Goal: Download file/media

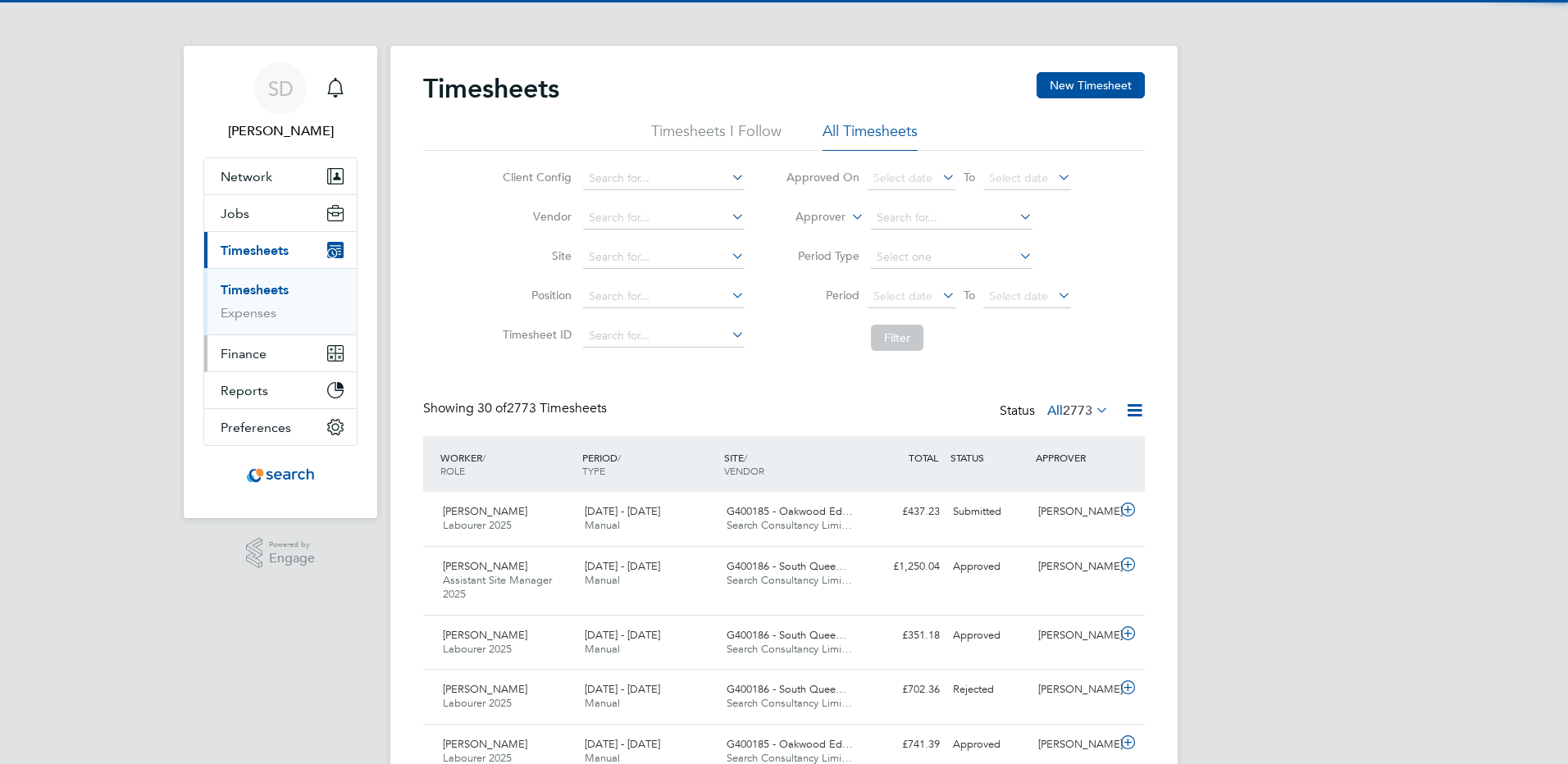
click at [234, 349] on span "Finance" at bounding box center [243, 354] width 46 height 16
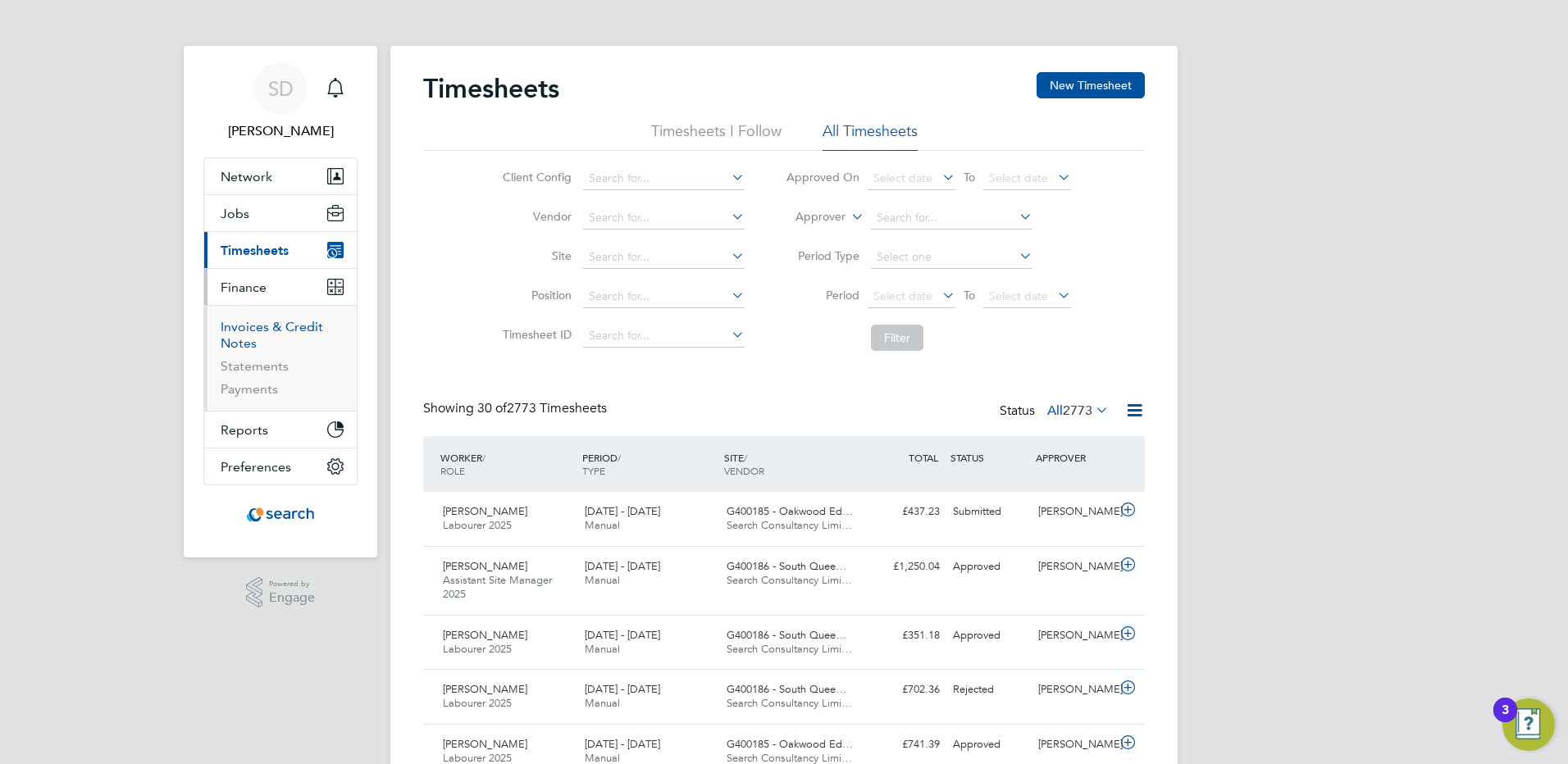
click at [230, 333] on link "Invoices & Credit Notes" at bounding box center [272, 335] width 103 height 32
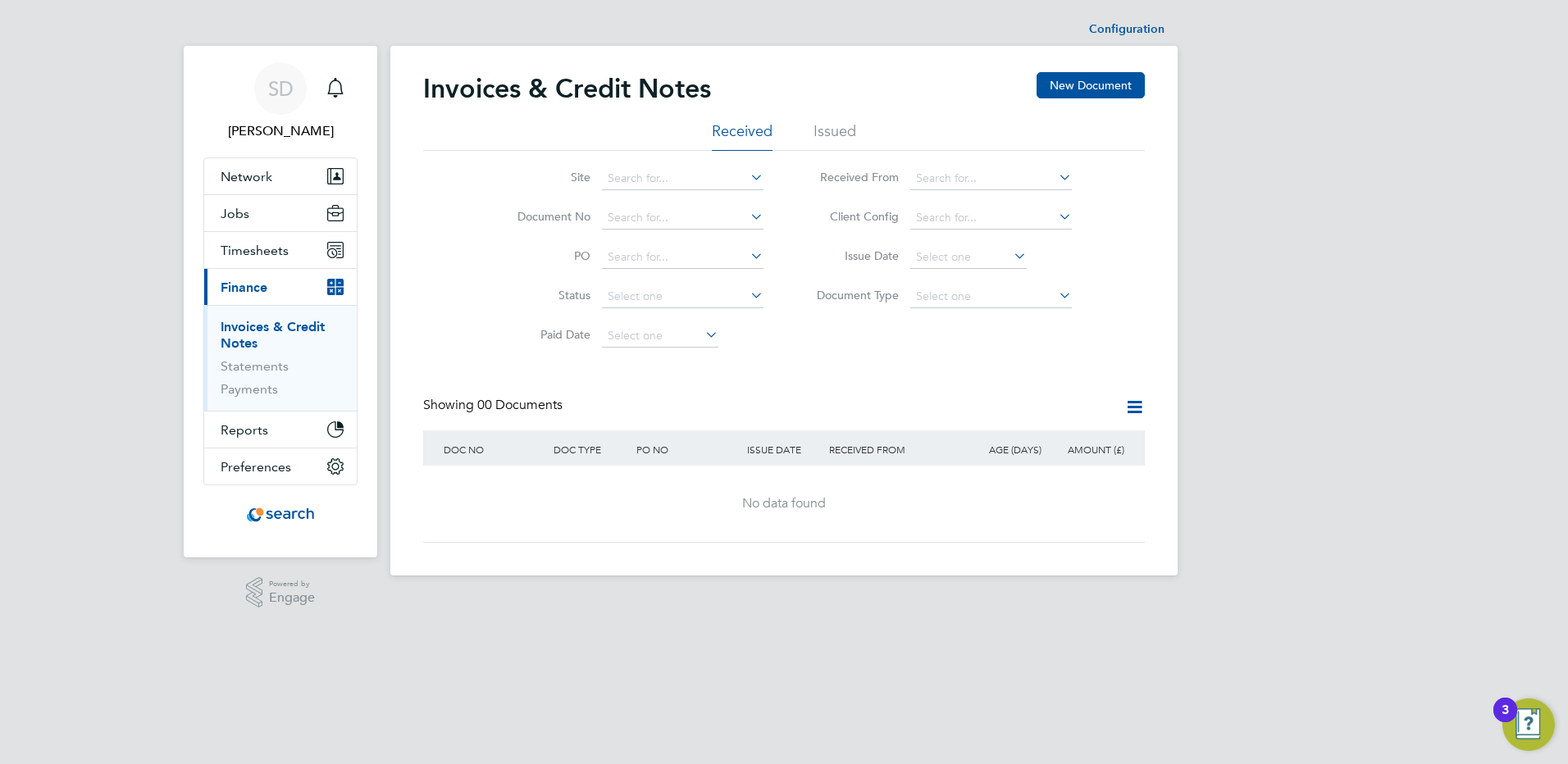
click at [836, 131] on li "Issued" at bounding box center [835, 136] width 42 height 30
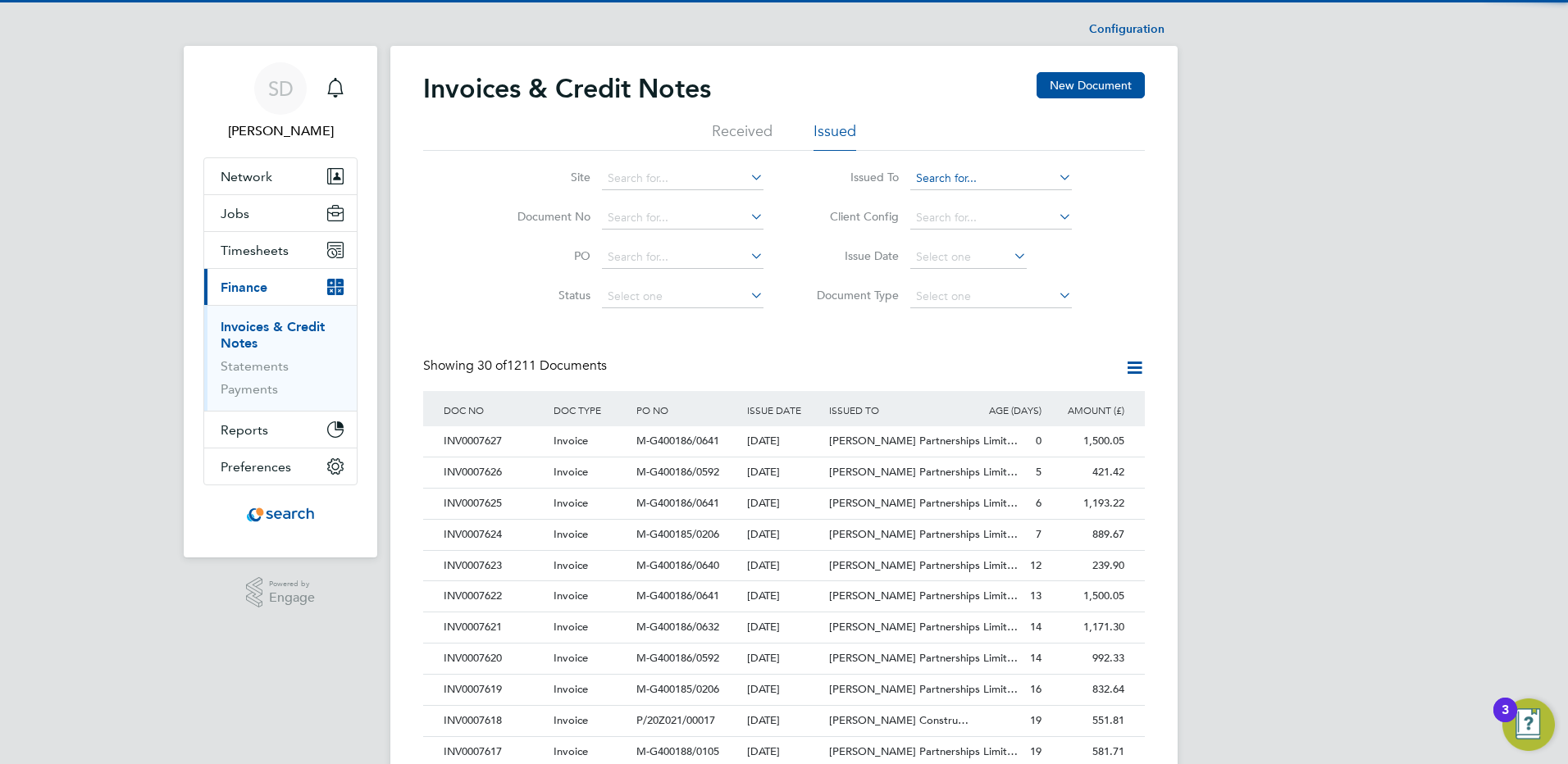
drag, startPoint x: 1062, startPoint y: 173, endPoint x: 1053, endPoint y: 186, distance: 15.8
click at [1055, 174] on icon at bounding box center [1055, 177] width 0 height 23
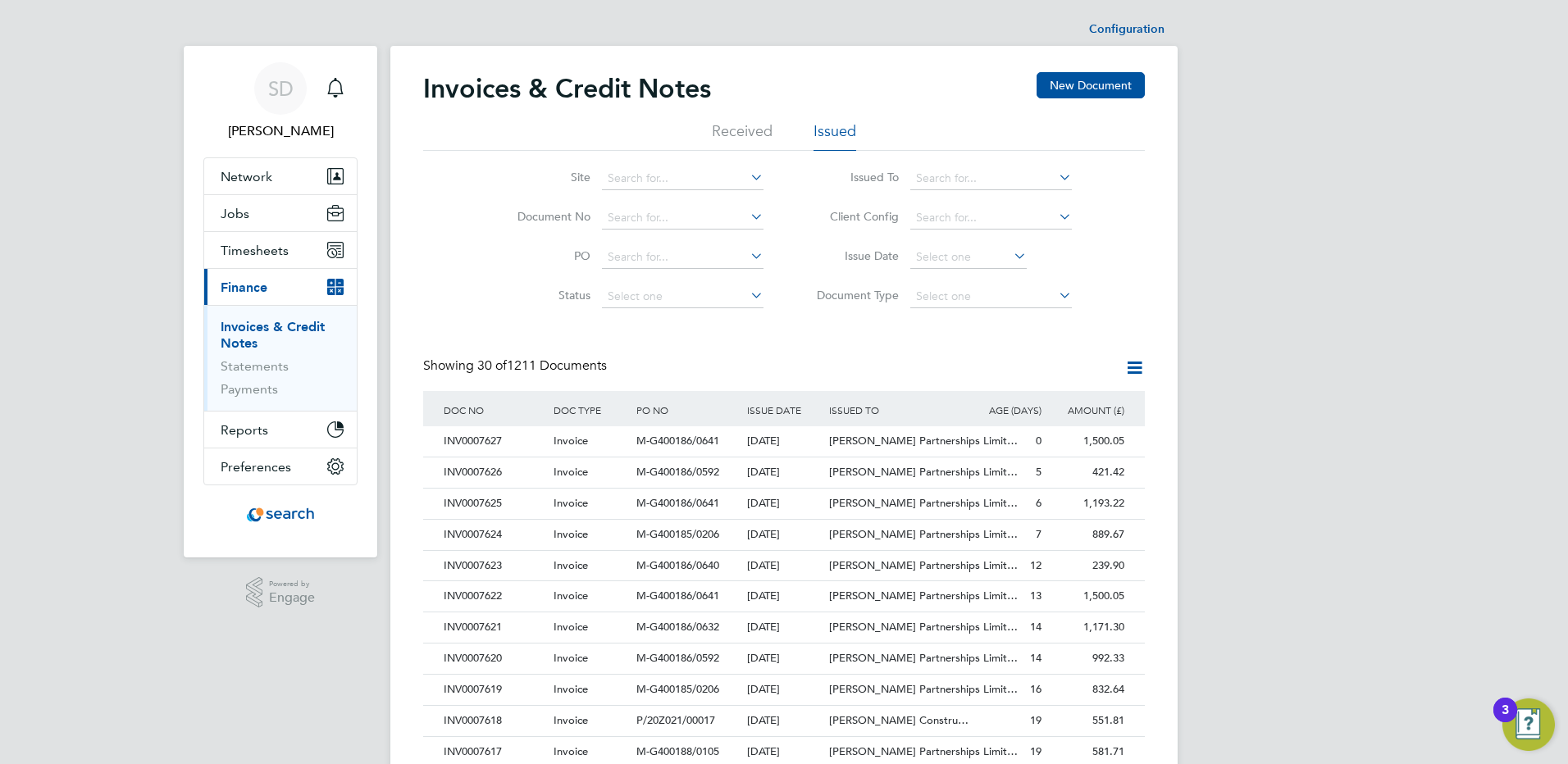
click at [951, 227] on li "[PERSON_NAME] Partnerships Limited" at bounding box center [1043, 223] width 268 height 22
type input "[PERSON_NAME] Partnerships Limited"
click at [494, 573] on div "INV0007623" at bounding box center [494, 566] width 110 height 31
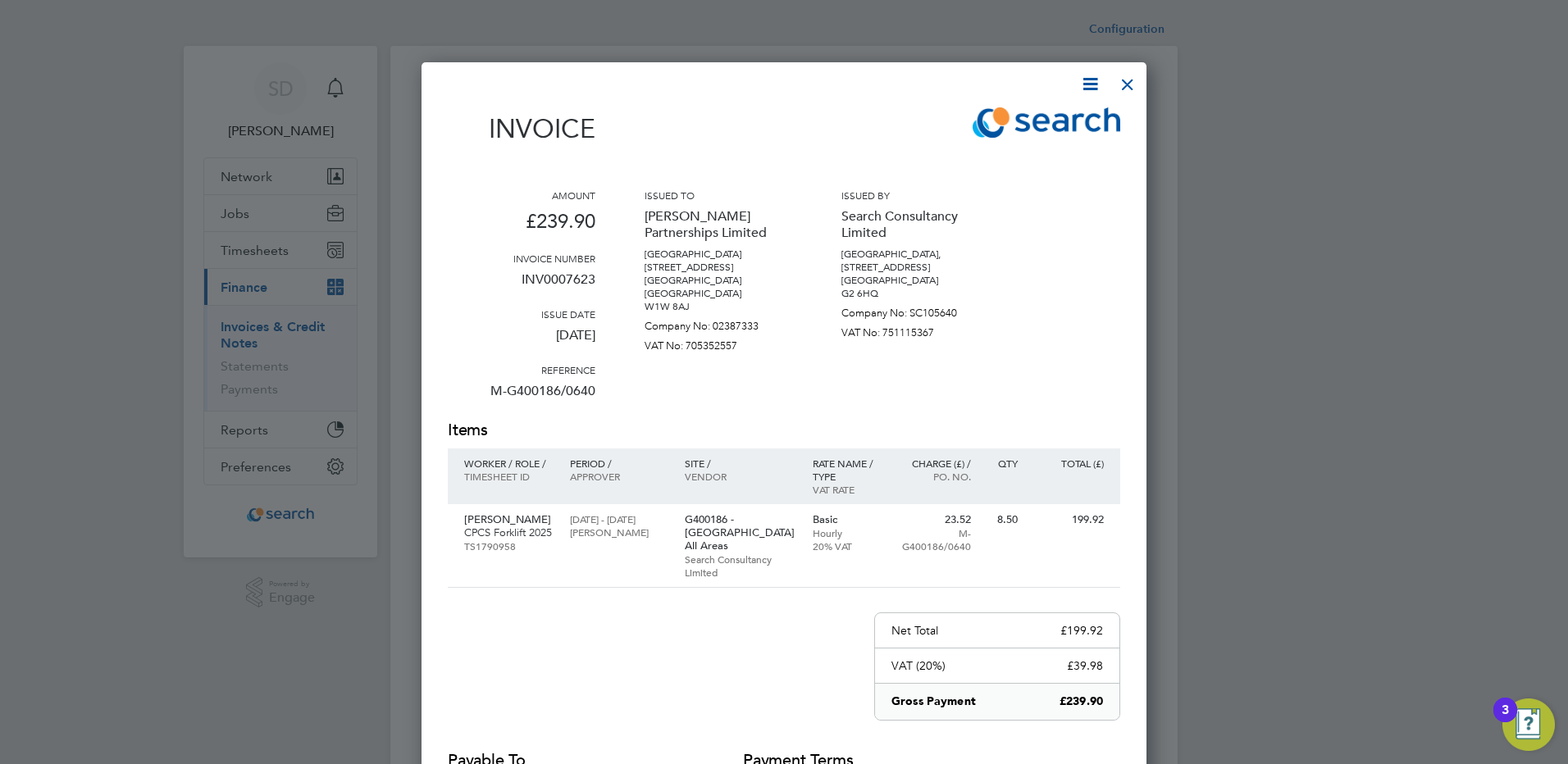
click at [1127, 86] on div at bounding box center [1128, 80] width 30 height 30
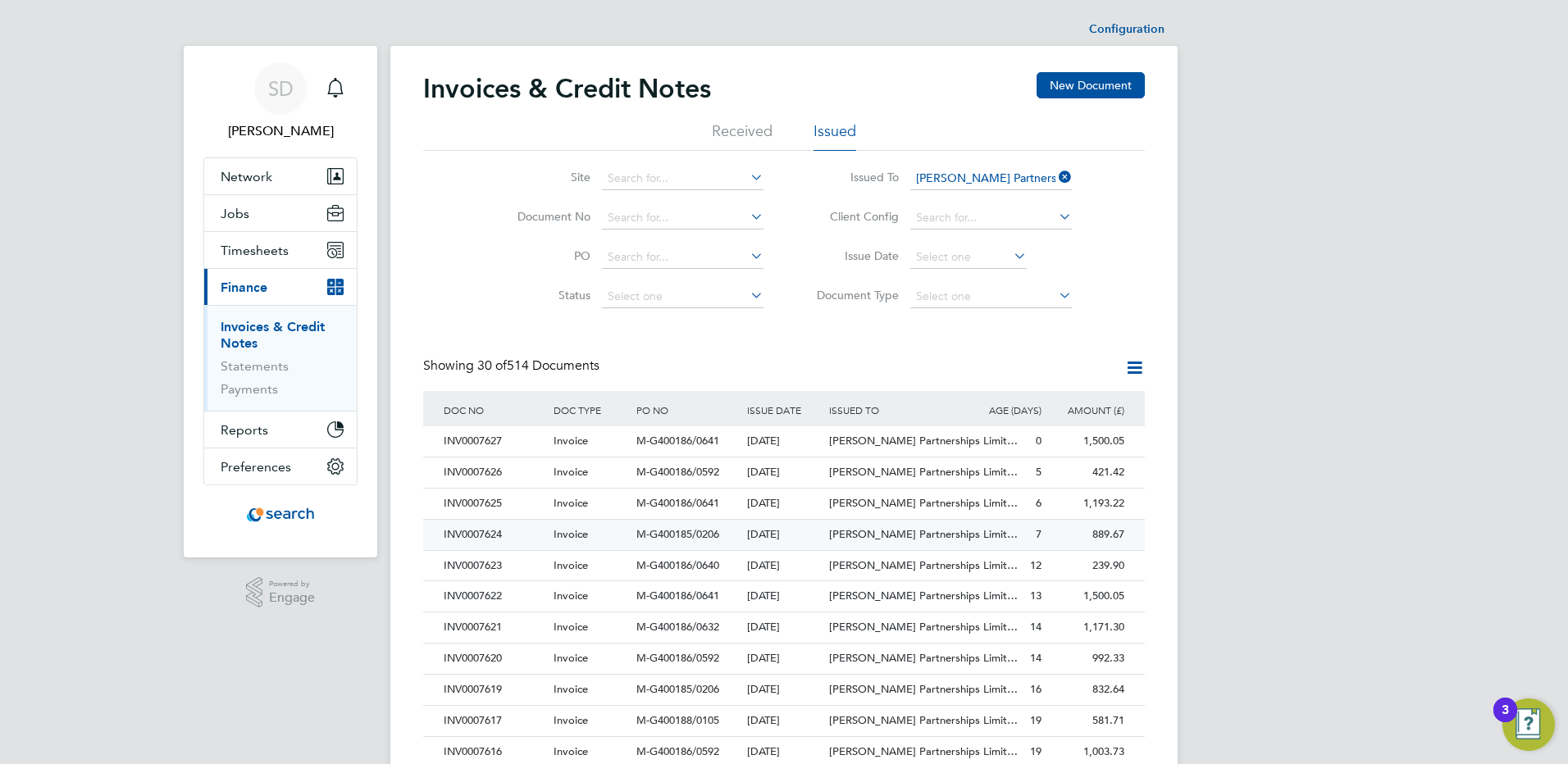
click at [483, 539] on div "INV0007624" at bounding box center [494, 534] width 110 height 31
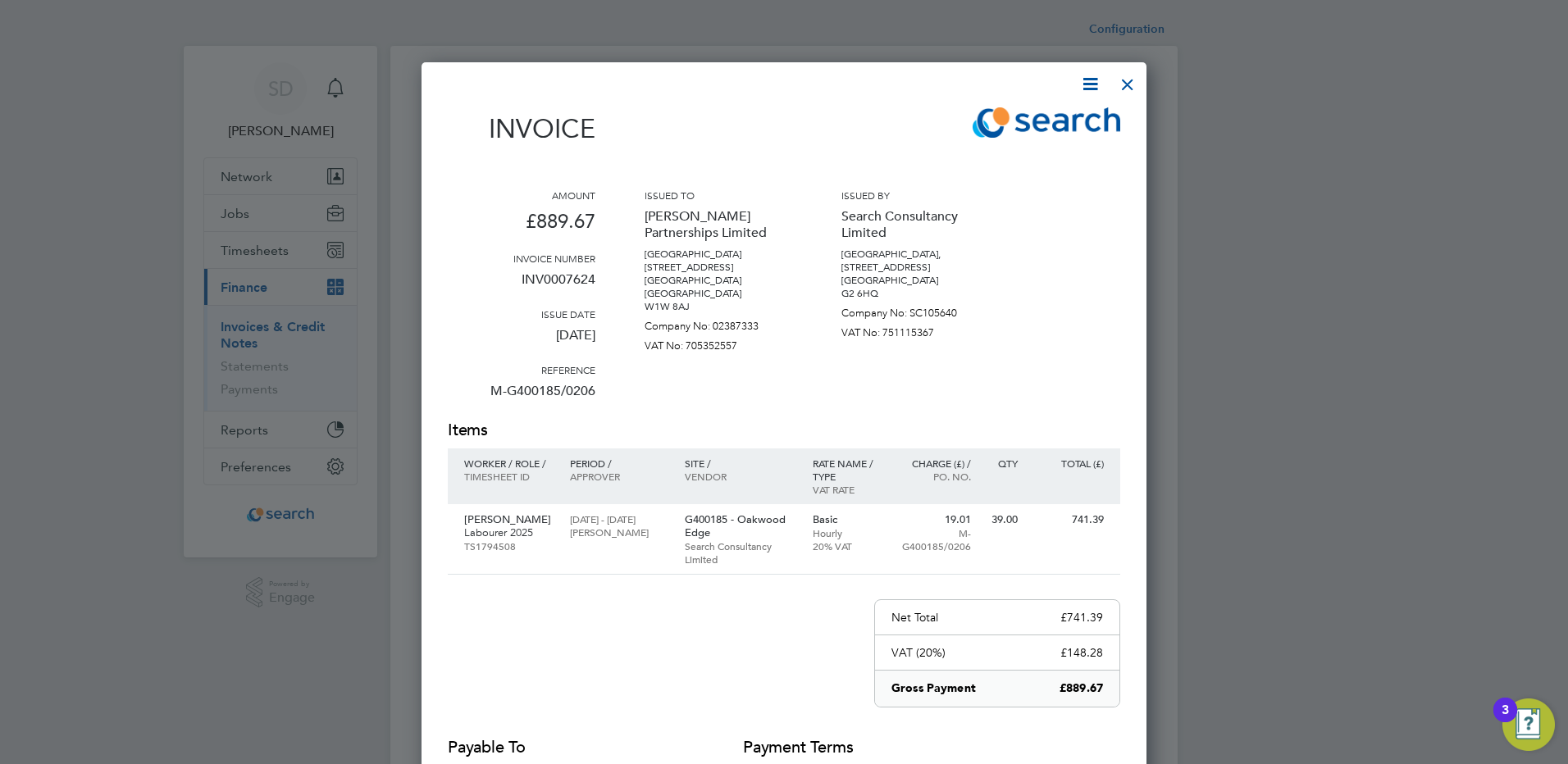
click at [1089, 80] on icon at bounding box center [1090, 84] width 21 height 21
click at [1054, 121] on li "Download Invoice" at bounding box center [1040, 123] width 114 height 23
click at [1131, 88] on div at bounding box center [1128, 80] width 30 height 30
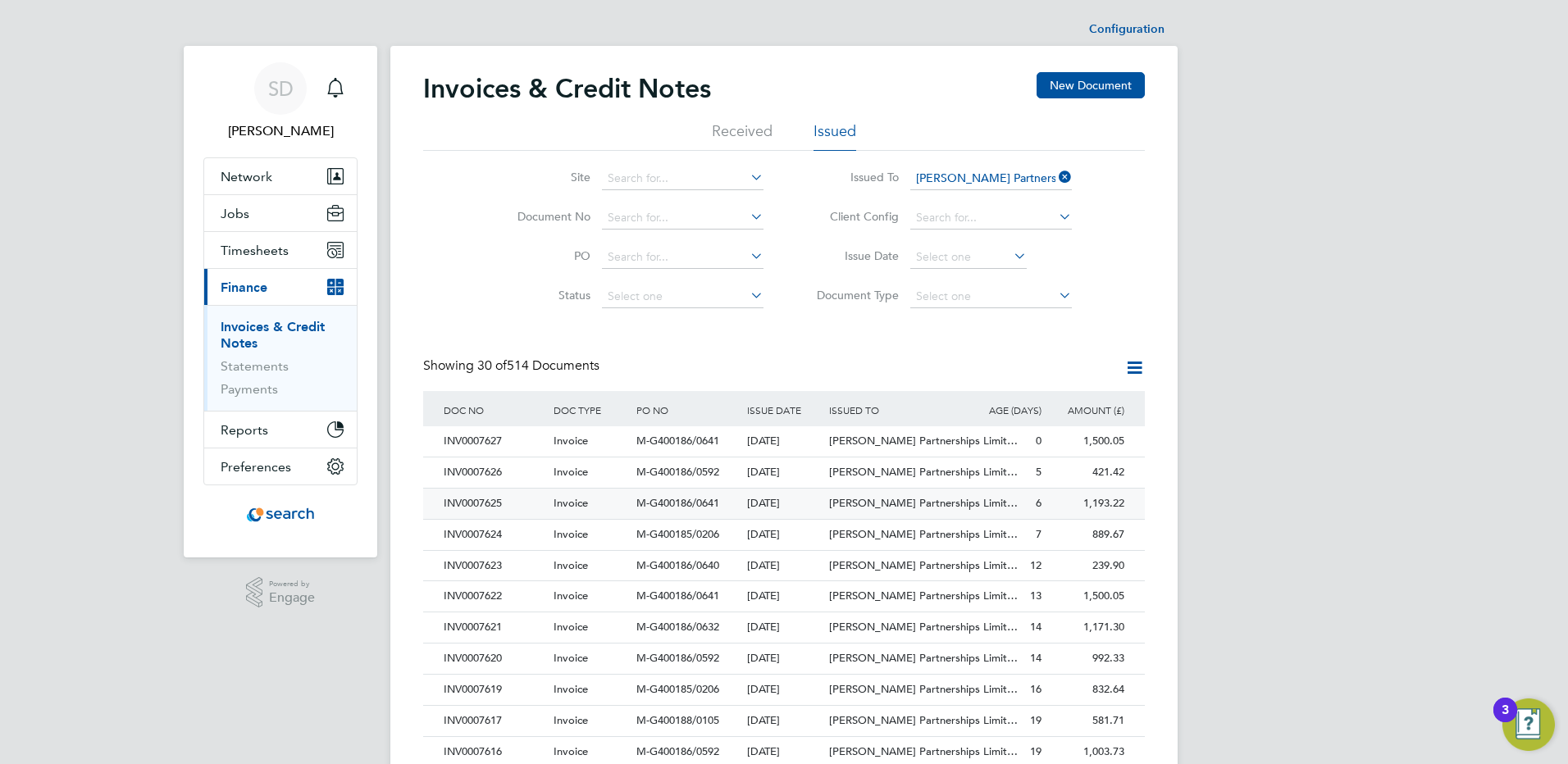
click at [501, 506] on div "INV0007625" at bounding box center [494, 504] width 110 height 31
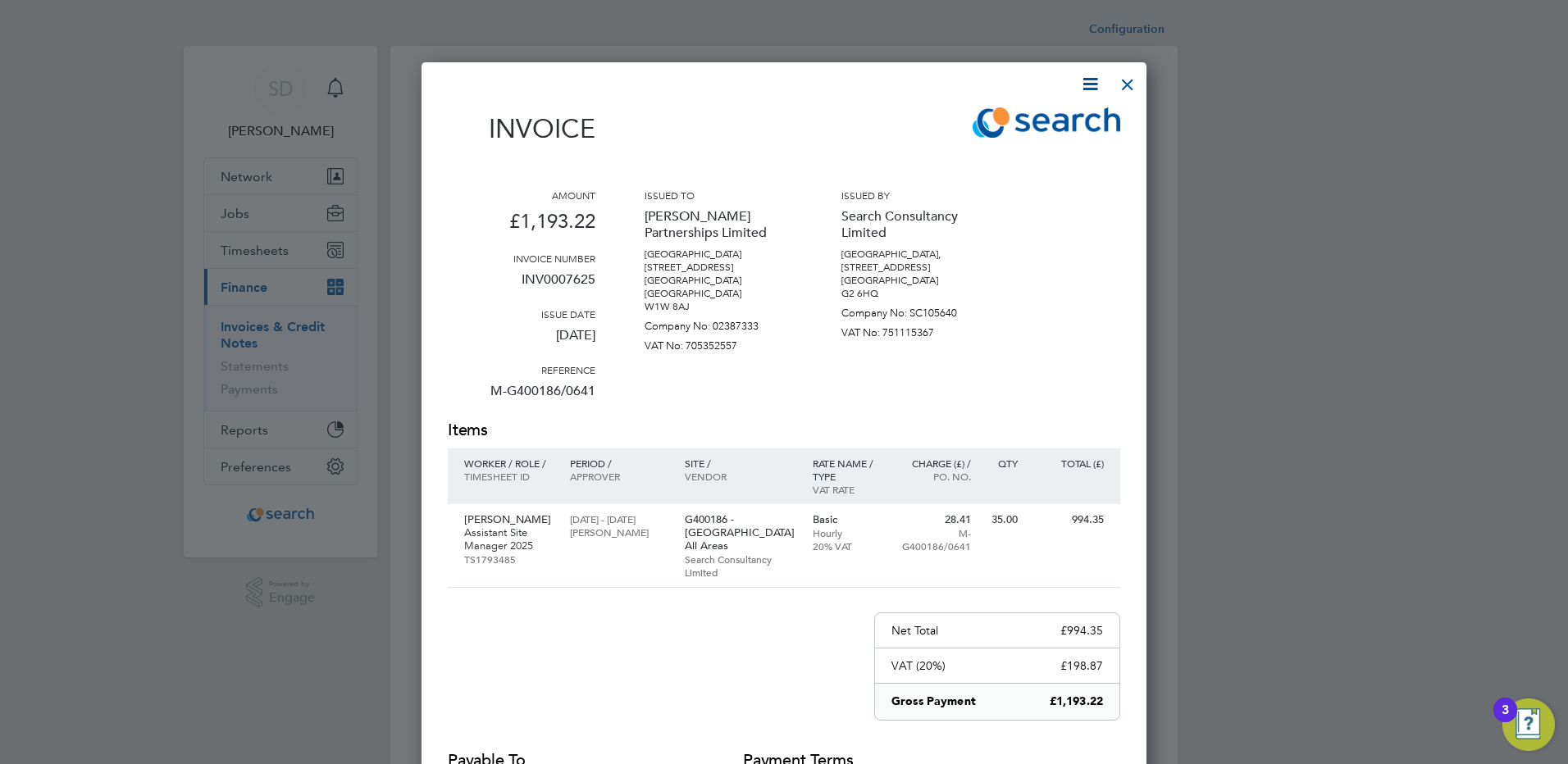
click at [1086, 80] on icon at bounding box center [1090, 84] width 21 height 21
click at [1025, 118] on li "Download Invoice" at bounding box center [1040, 123] width 114 height 23
click at [1125, 81] on div at bounding box center [1128, 80] width 30 height 30
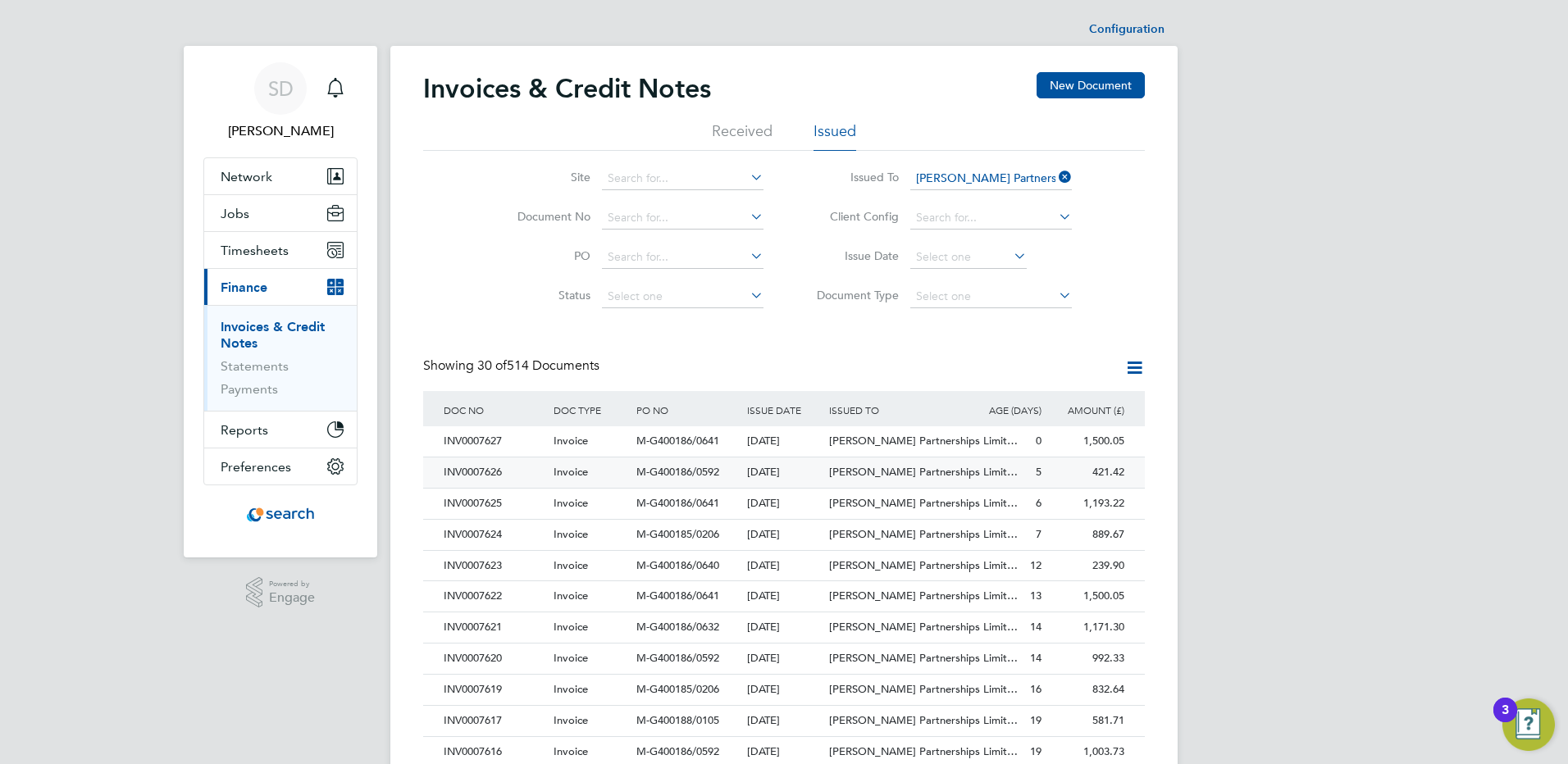
click at [498, 474] on div "INV0007626" at bounding box center [494, 472] width 110 height 31
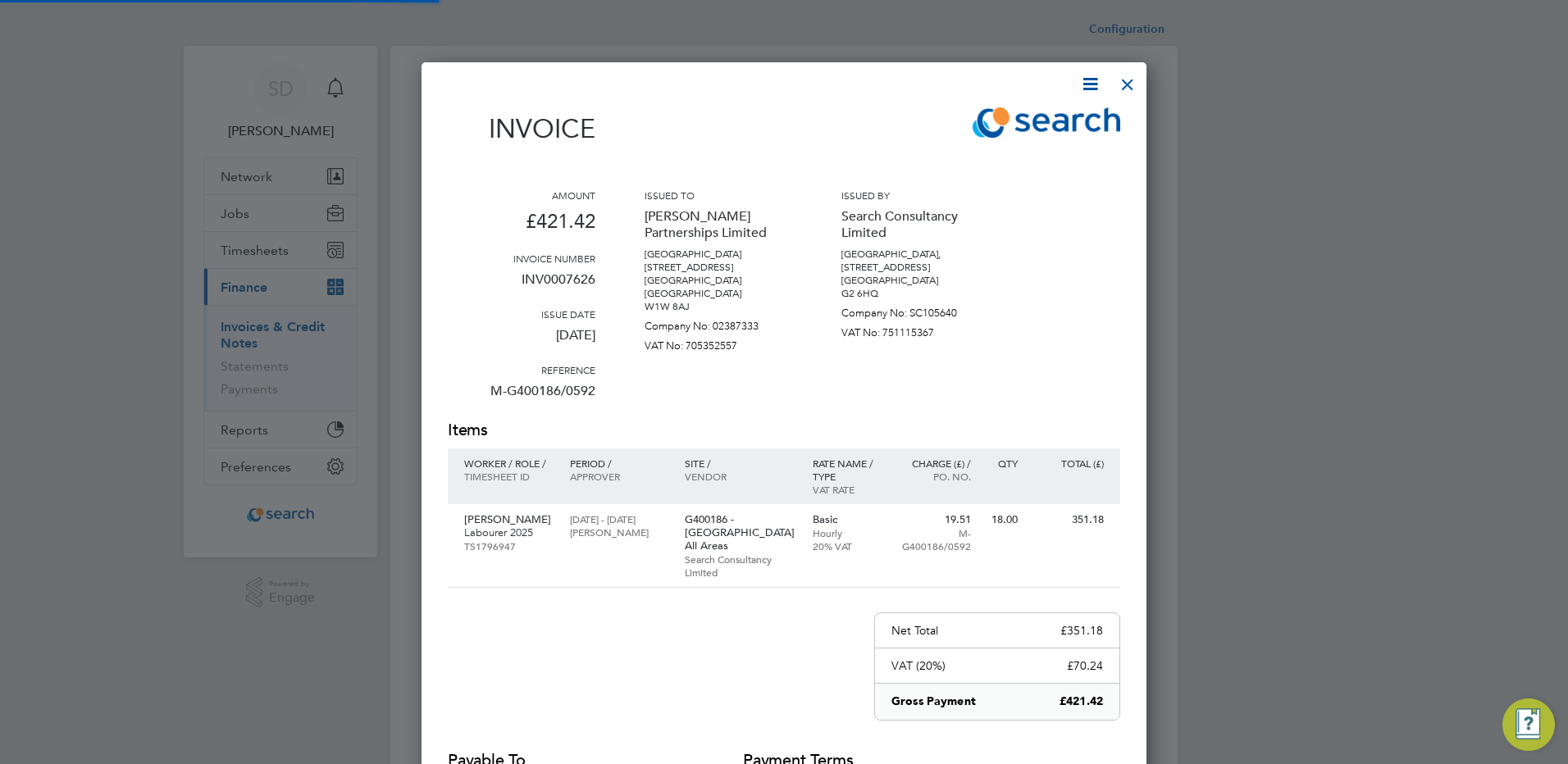
scroll to position [853, 726]
click at [1093, 89] on icon at bounding box center [1090, 84] width 21 height 21
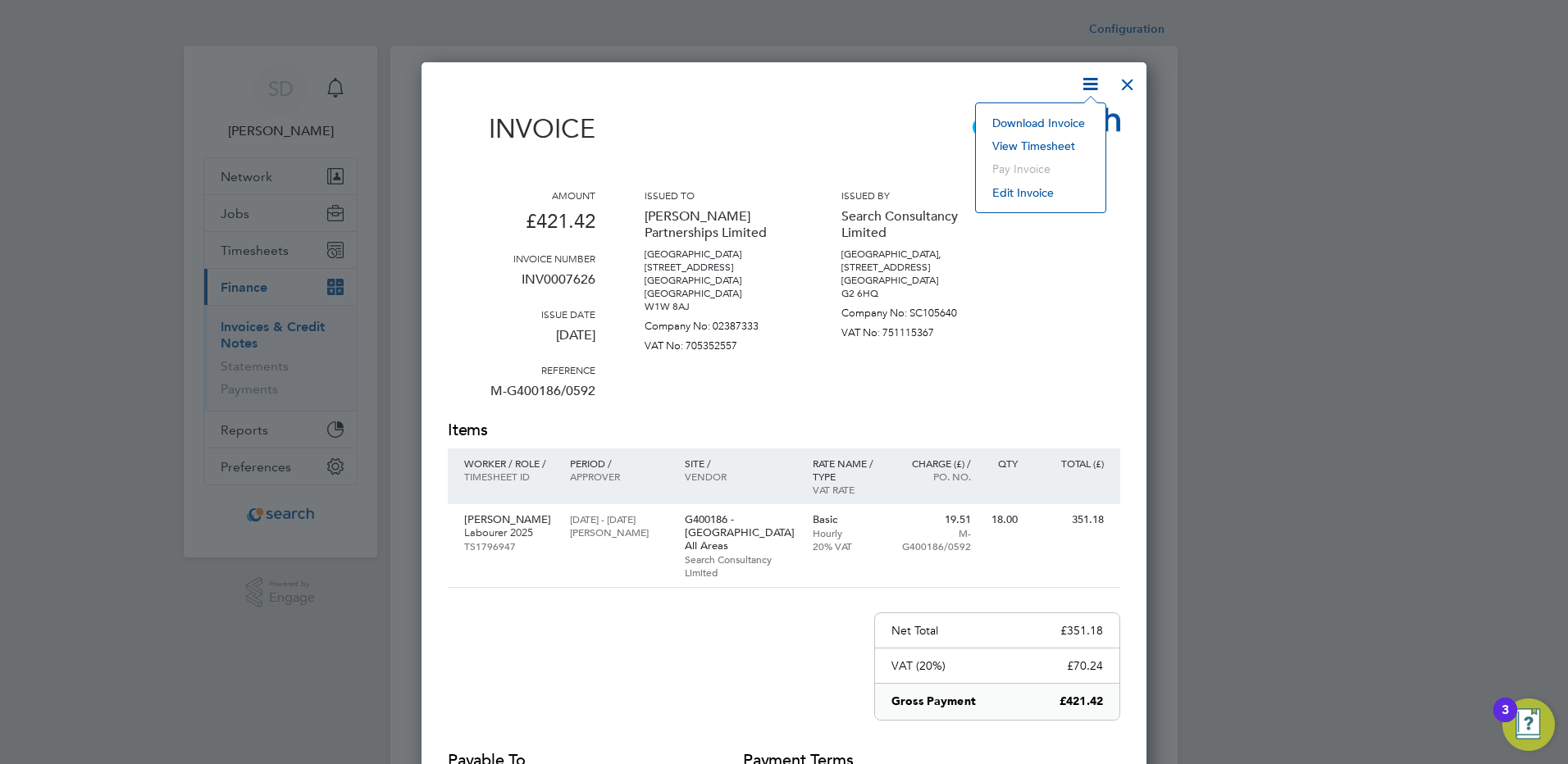
click at [1024, 117] on li "Download Invoice" at bounding box center [1040, 123] width 114 height 23
click at [1126, 85] on div at bounding box center [1128, 80] width 30 height 30
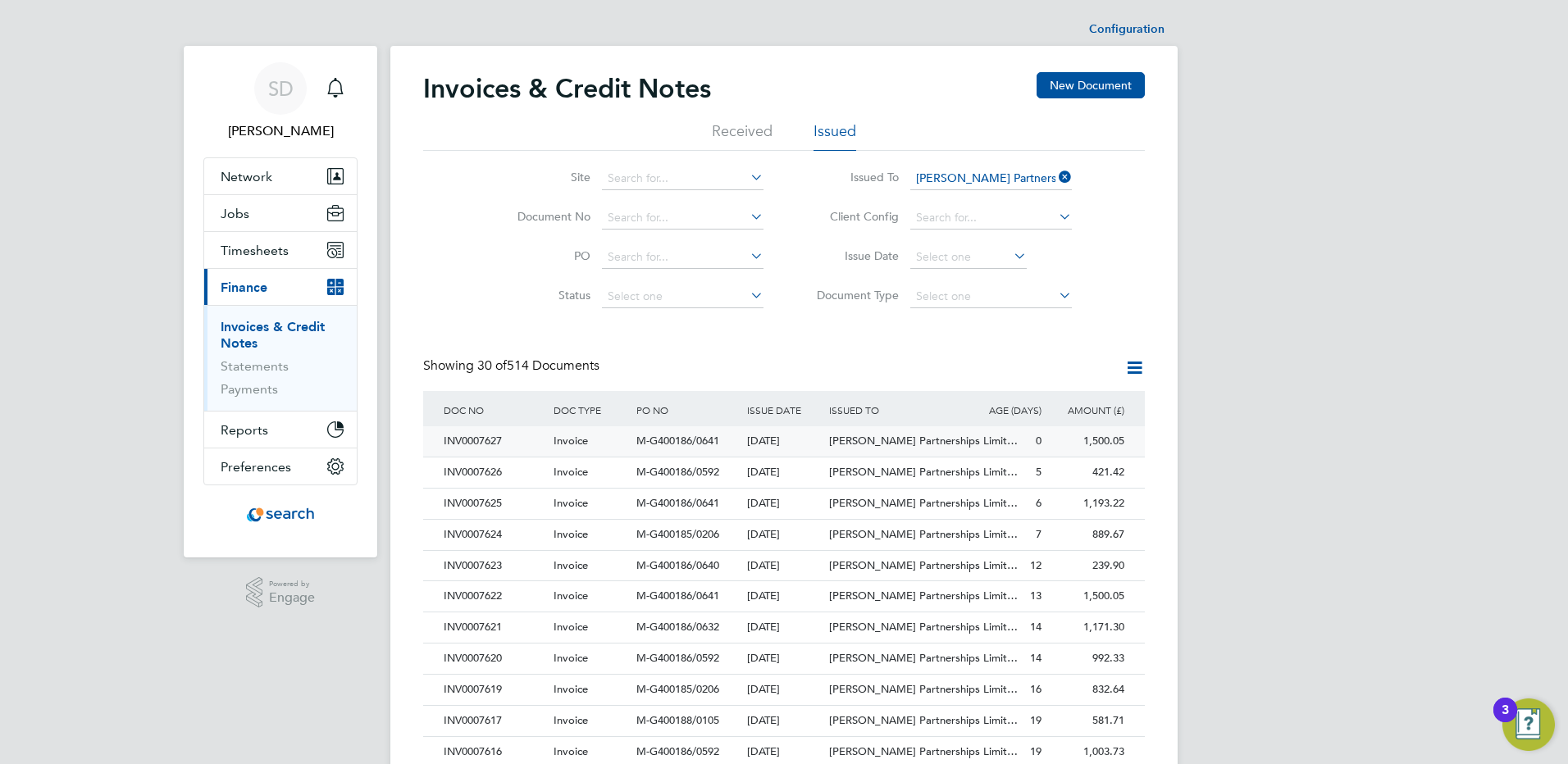
click at [536, 438] on div "INV0007627" at bounding box center [494, 442] width 110 height 31
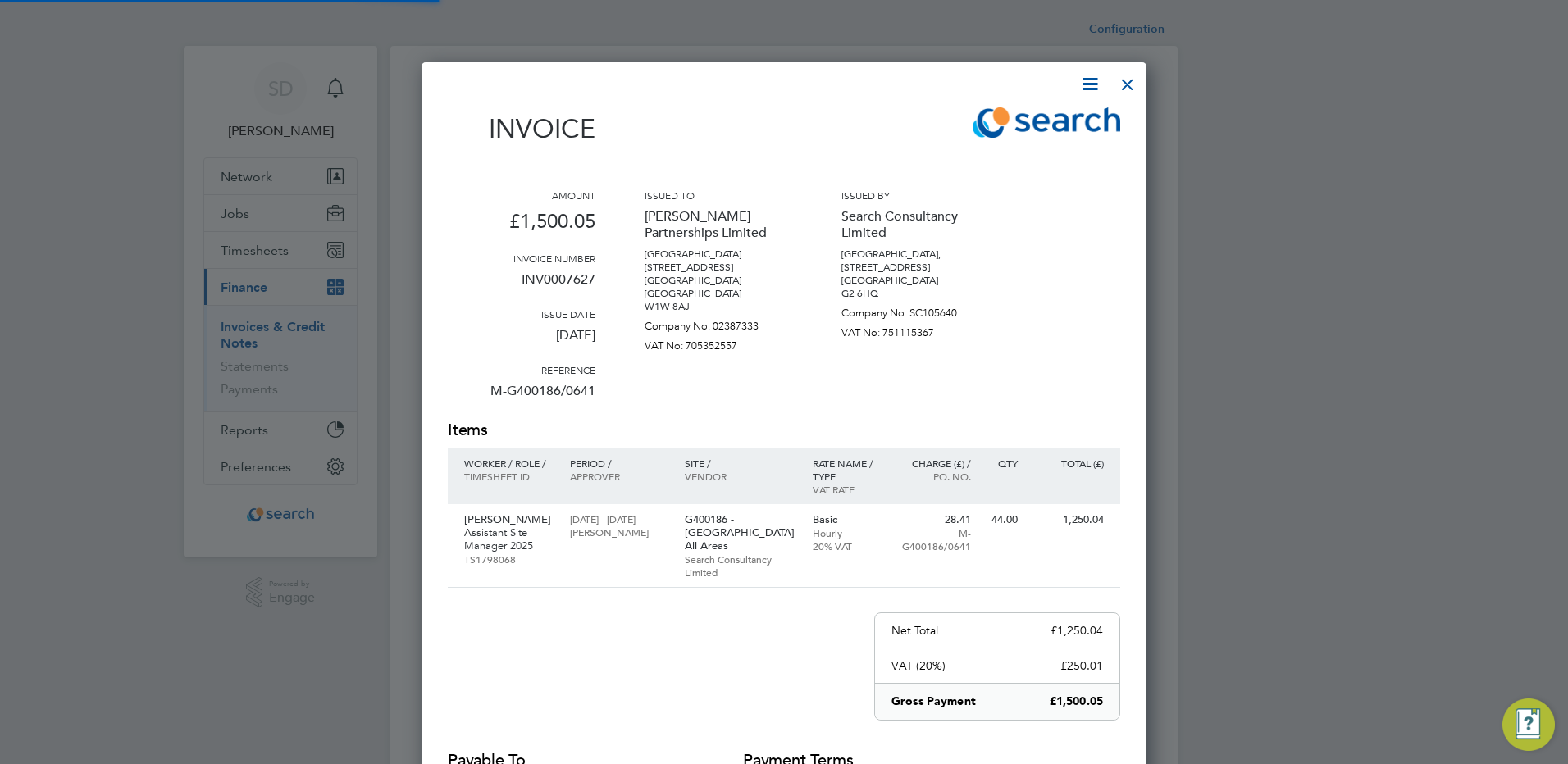
scroll to position [853, 726]
click at [1117, 93] on div at bounding box center [1128, 80] width 30 height 30
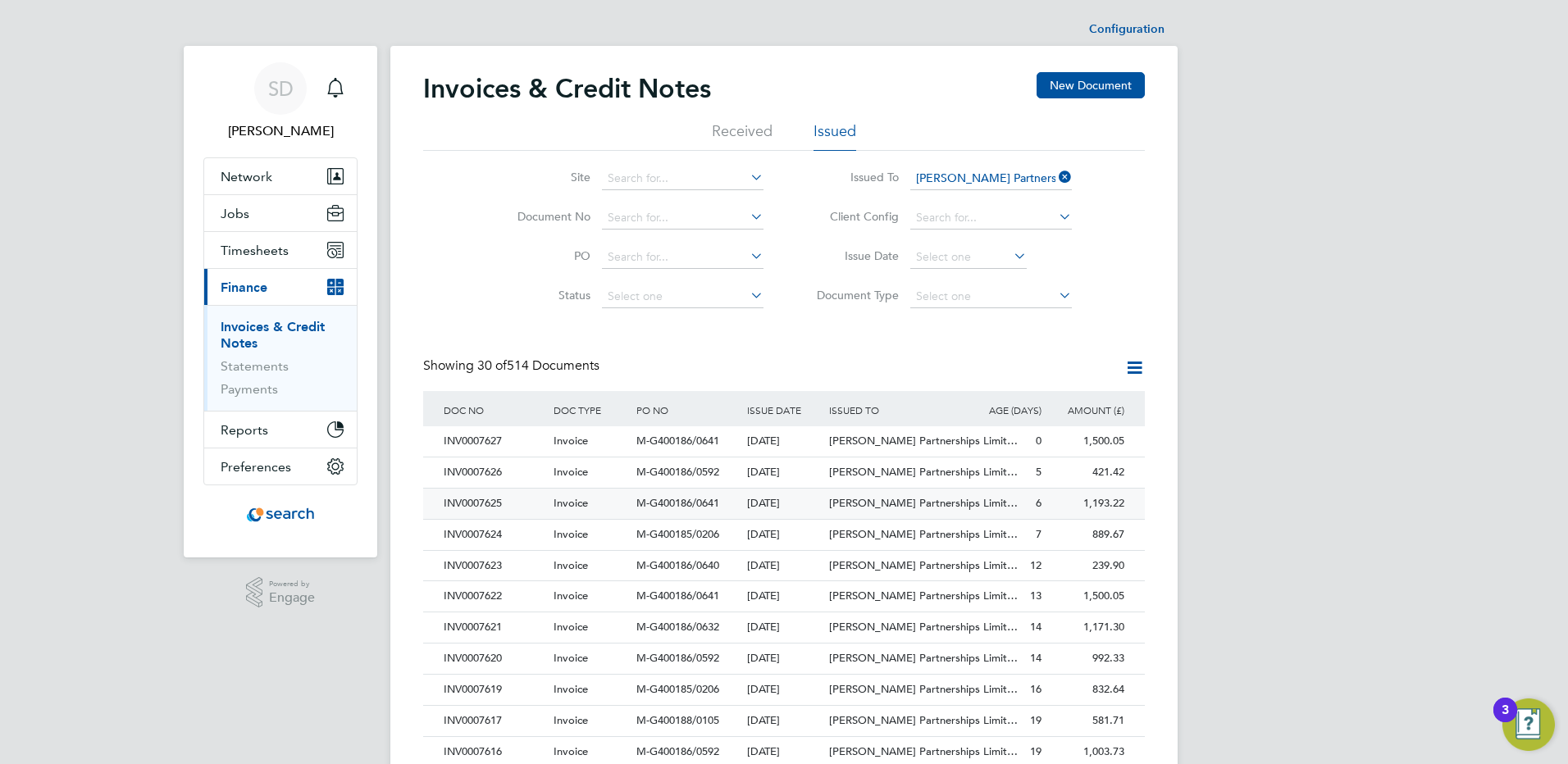
click at [677, 509] on span "M-G400186/0641" at bounding box center [678, 503] width 83 height 14
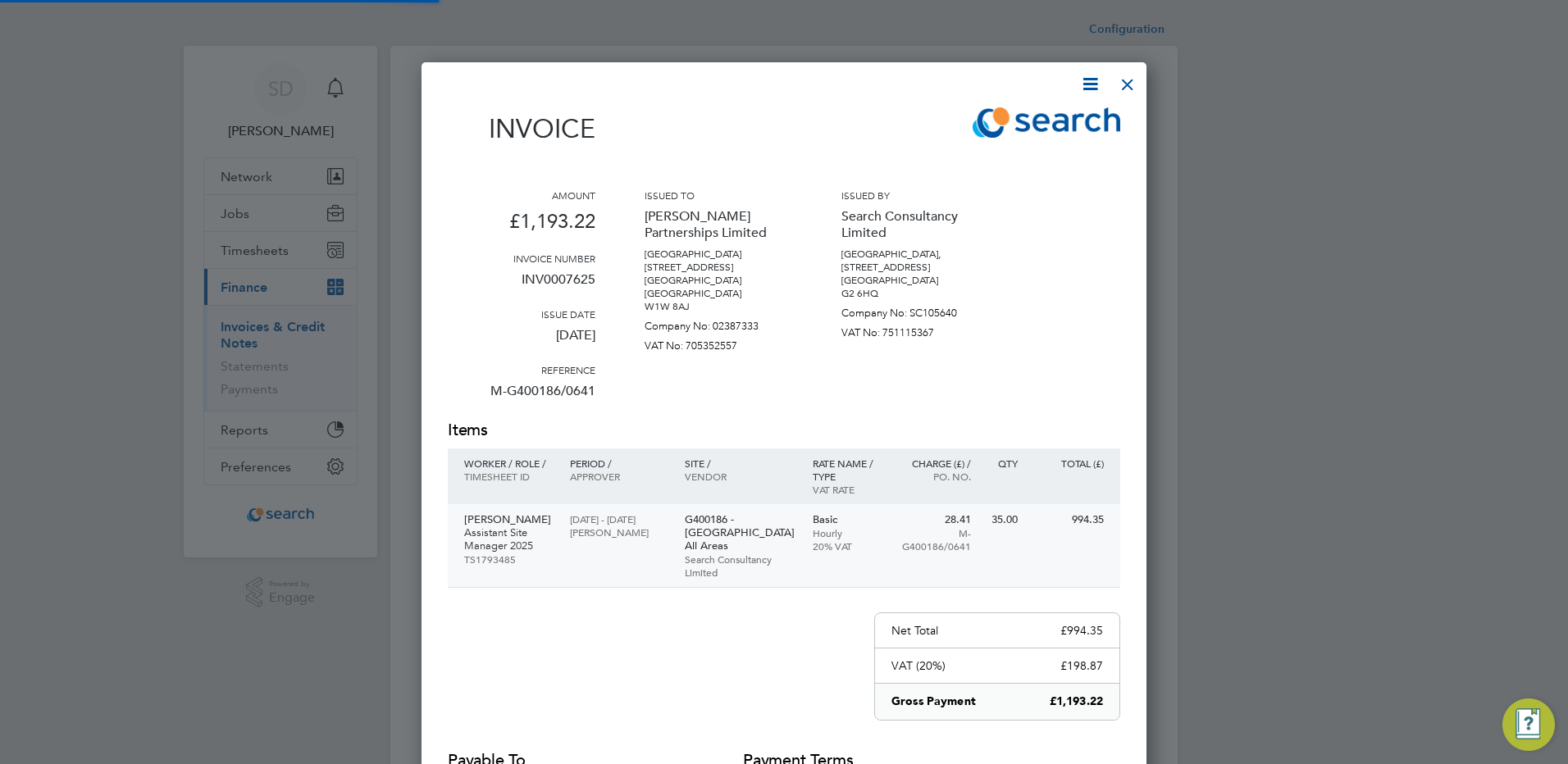
scroll to position [853, 726]
click at [1126, 88] on div at bounding box center [1128, 80] width 30 height 30
